Goal: Navigation & Orientation: Find specific page/section

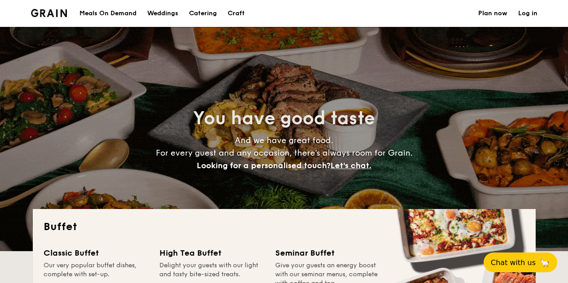
select select
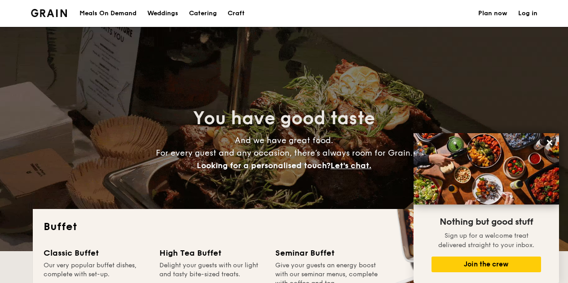
click at [118, 13] on div "Meals On Demand" at bounding box center [108, 13] width 57 height 27
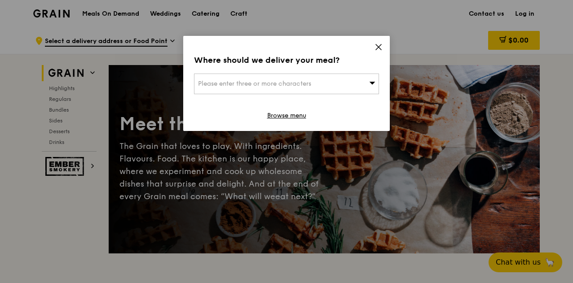
click at [381, 45] on icon at bounding box center [379, 47] width 8 height 8
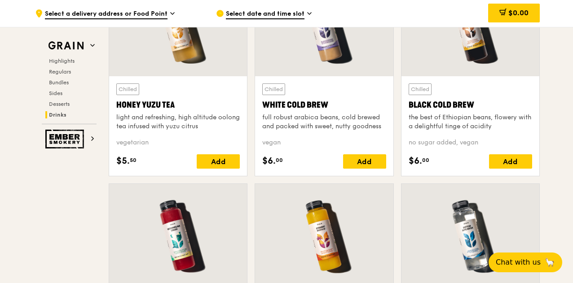
scroll to position [3597, 0]
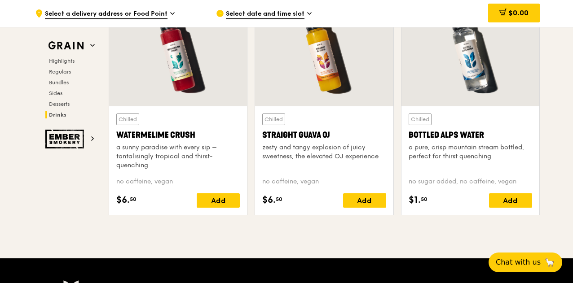
click at [370, 188] on div "Chilled Straight Guava OJ zesty and tangy explosion of juicy sweetness, the ele…" at bounding box center [324, 161] width 124 height 94
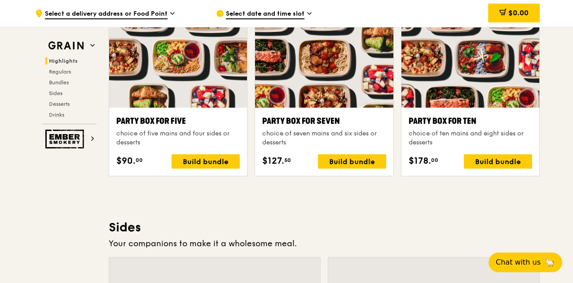
scroll to position [0, 0]
